Goal: Entertainment & Leisure: Consume media (video, audio)

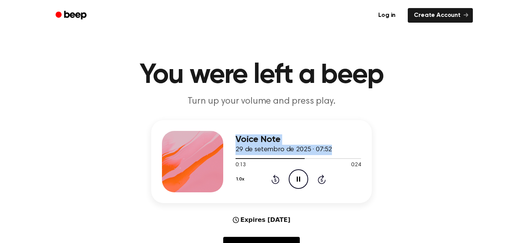
drag, startPoint x: 300, startPoint y: 159, endPoint x: 193, endPoint y: 150, distance: 107.3
click at [193, 150] on div "Voice Note 29 de setembro de 2025 · 07:52 0:13 0:24 Your browser does not suppo…" at bounding box center [261, 161] width 221 height 83
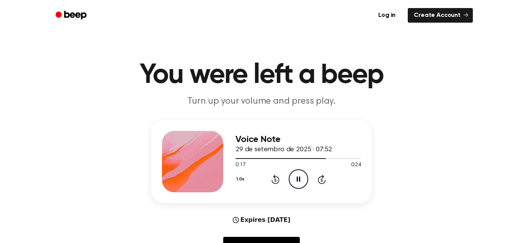
click at [272, 180] on icon at bounding box center [276, 178] width 8 height 9
click at [301, 172] on icon "Play Audio" at bounding box center [299, 179] width 20 height 20
